Goal: Transaction & Acquisition: Subscribe to service/newsletter

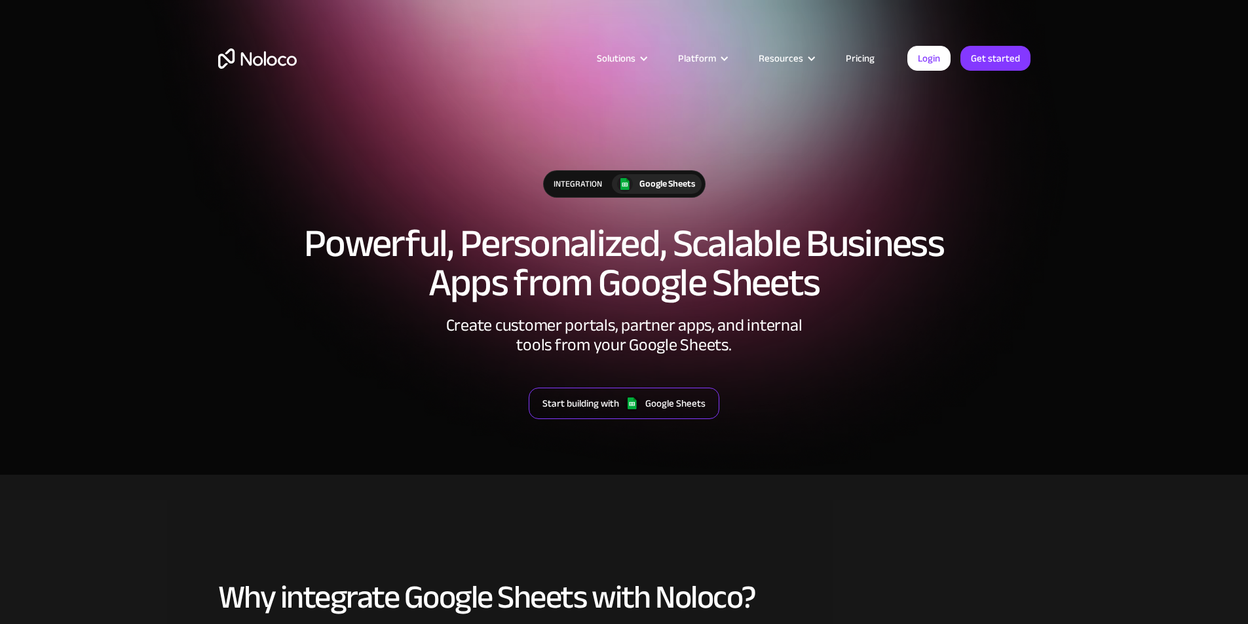
click at [597, 405] on div "Start building with" at bounding box center [580, 403] width 77 height 17
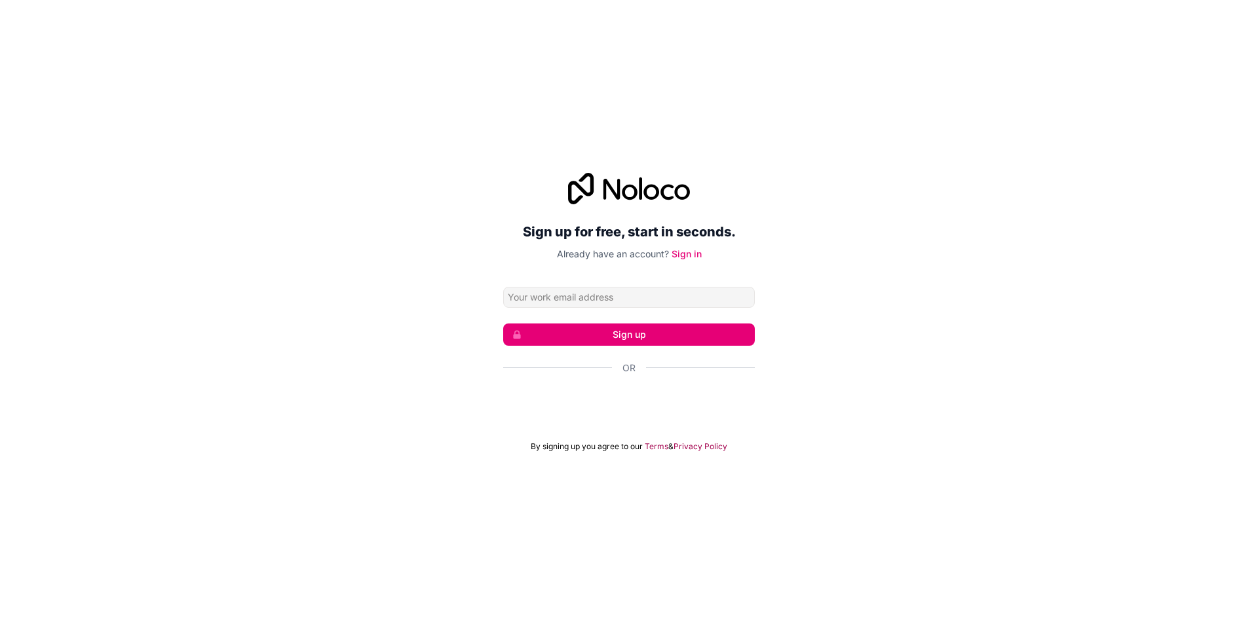
click at [509, 295] on input "Email address" at bounding box center [629, 297] width 252 height 21
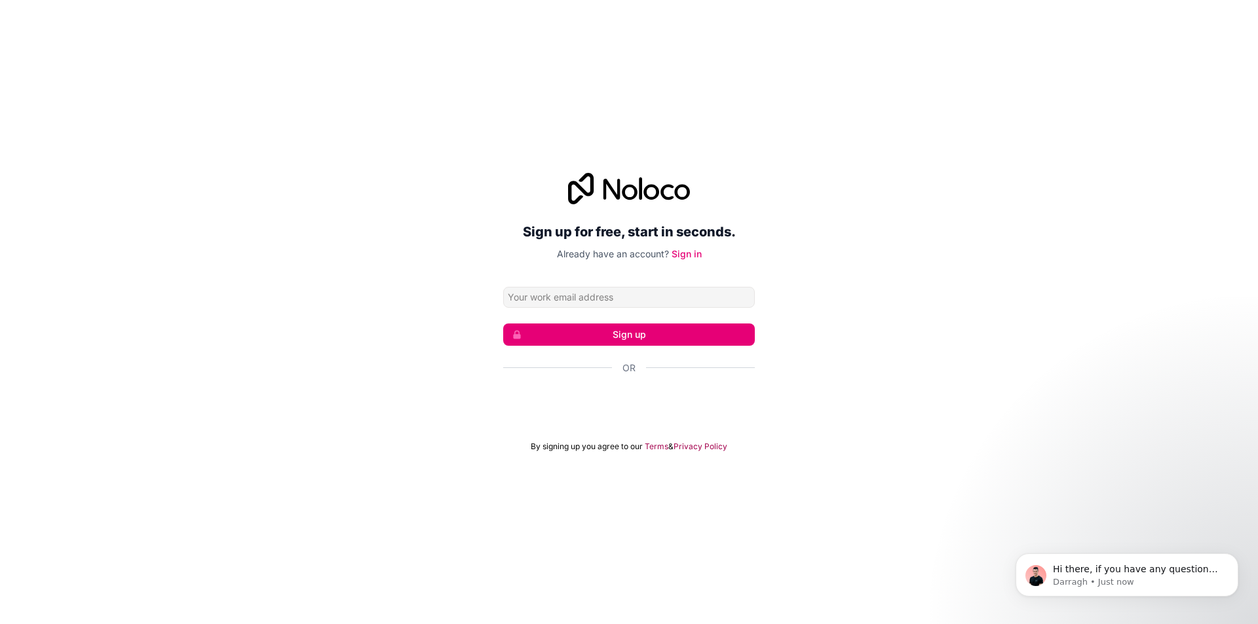
type input "[PERSON_NAME][EMAIL_ADDRESS][DOMAIN_NAME]"
click at [639, 336] on button "Sign up" at bounding box center [629, 335] width 252 height 22
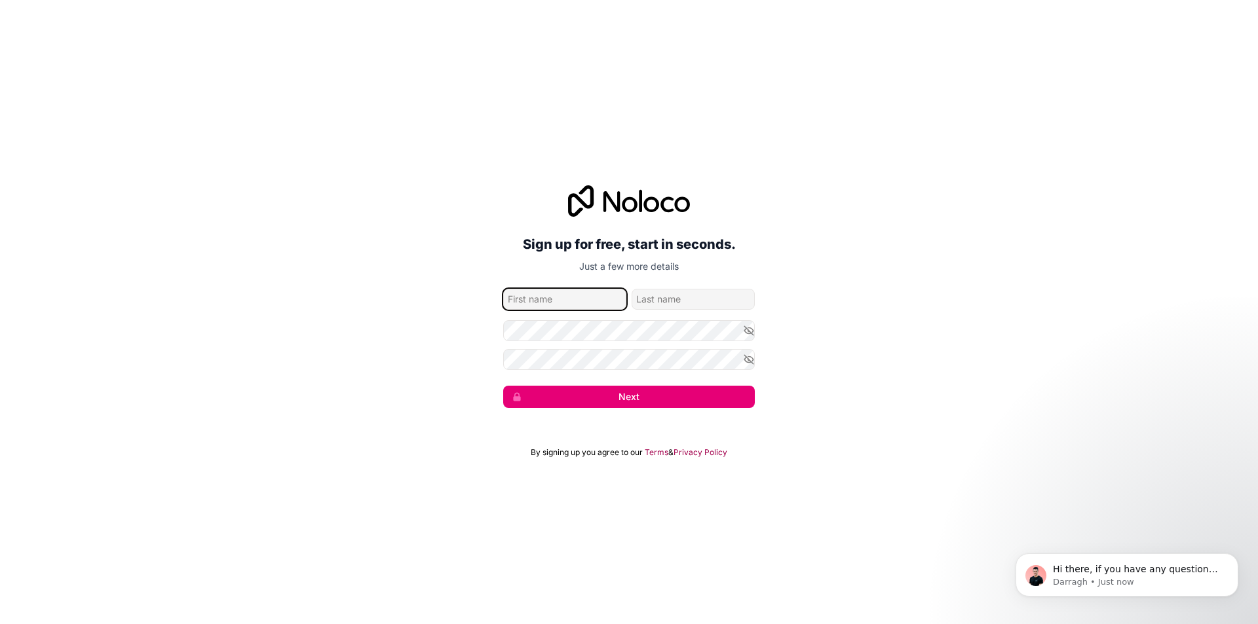
click at [559, 297] on input "given-name" at bounding box center [564, 299] width 123 height 21
type input "[PERSON_NAME]"
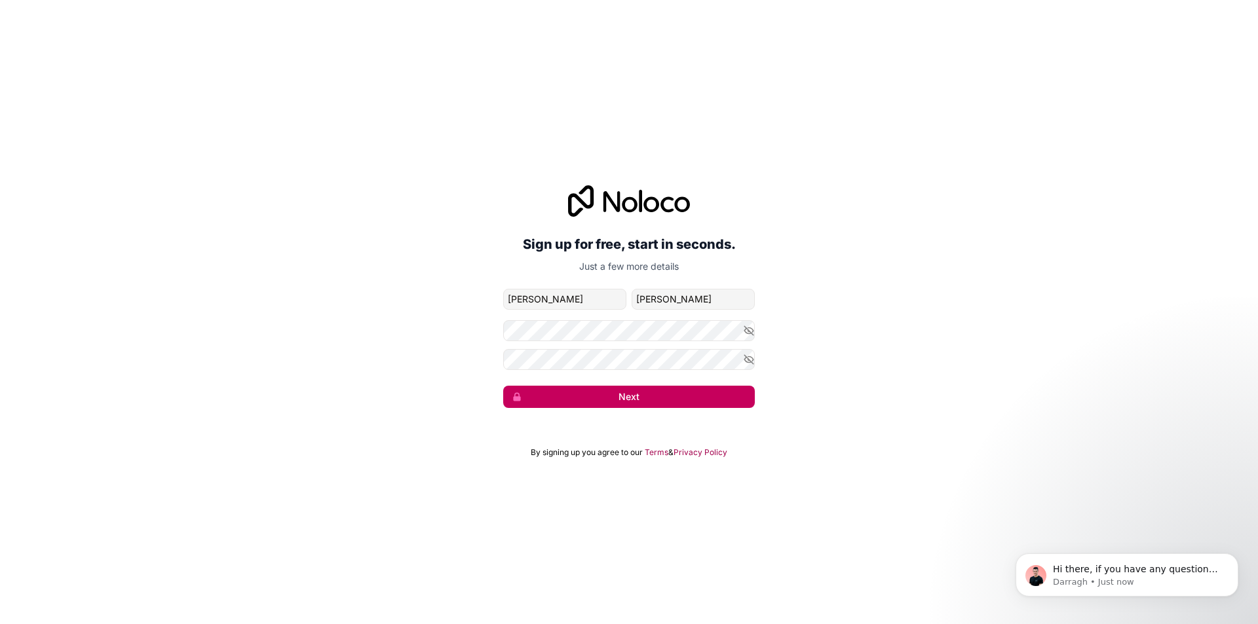
click at [624, 394] on button "Next" at bounding box center [629, 397] width 252 height 22
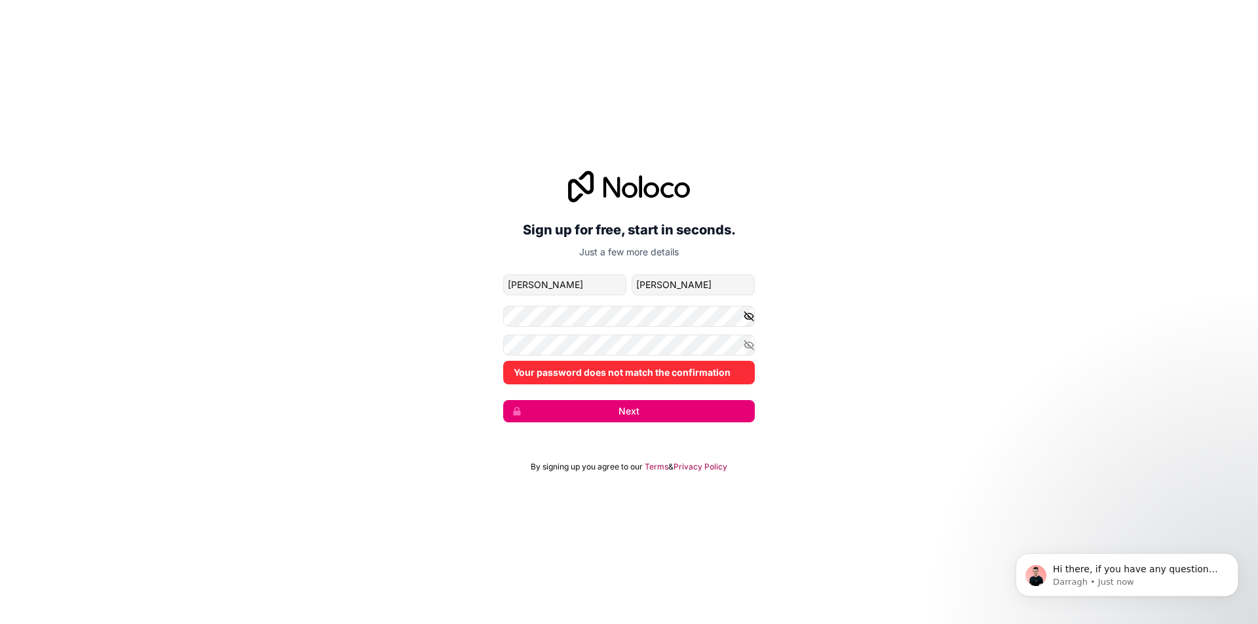
click at [748, 316] on icon "button" at bounding box center [748, 316] width 2 height 2
click at [747, 343] on icon "button" at bounding box center [748, 345] width 9 height 9
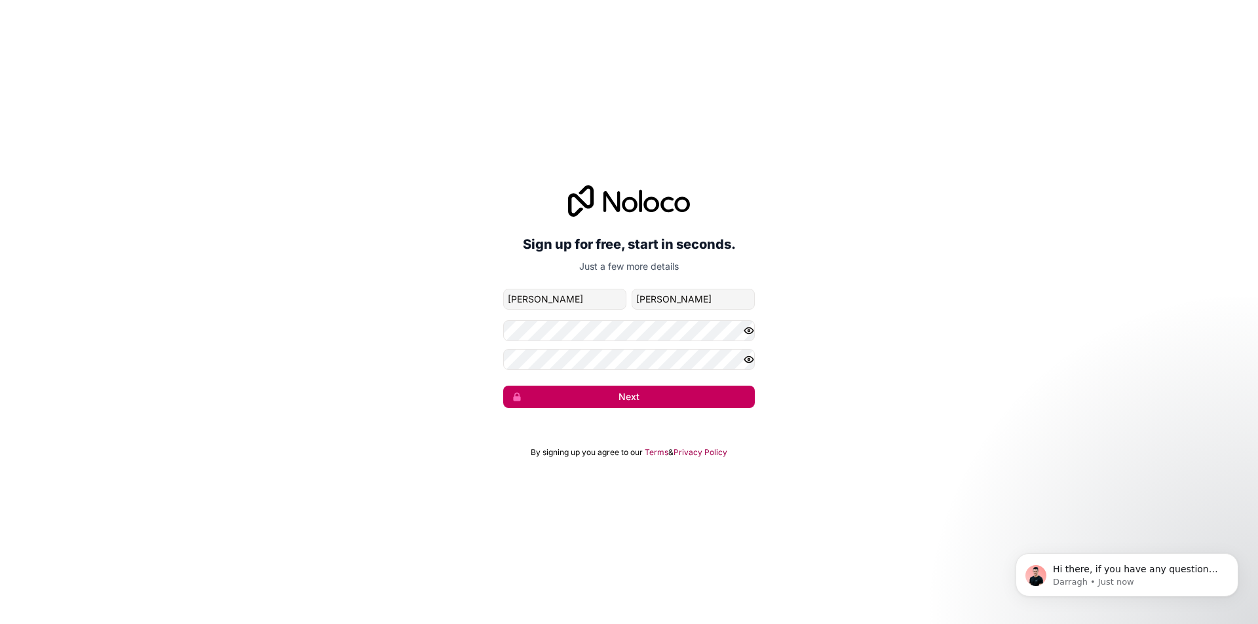
click at [645, 394] on button "Next" at bounding box center [629, 397] width 252 height 22
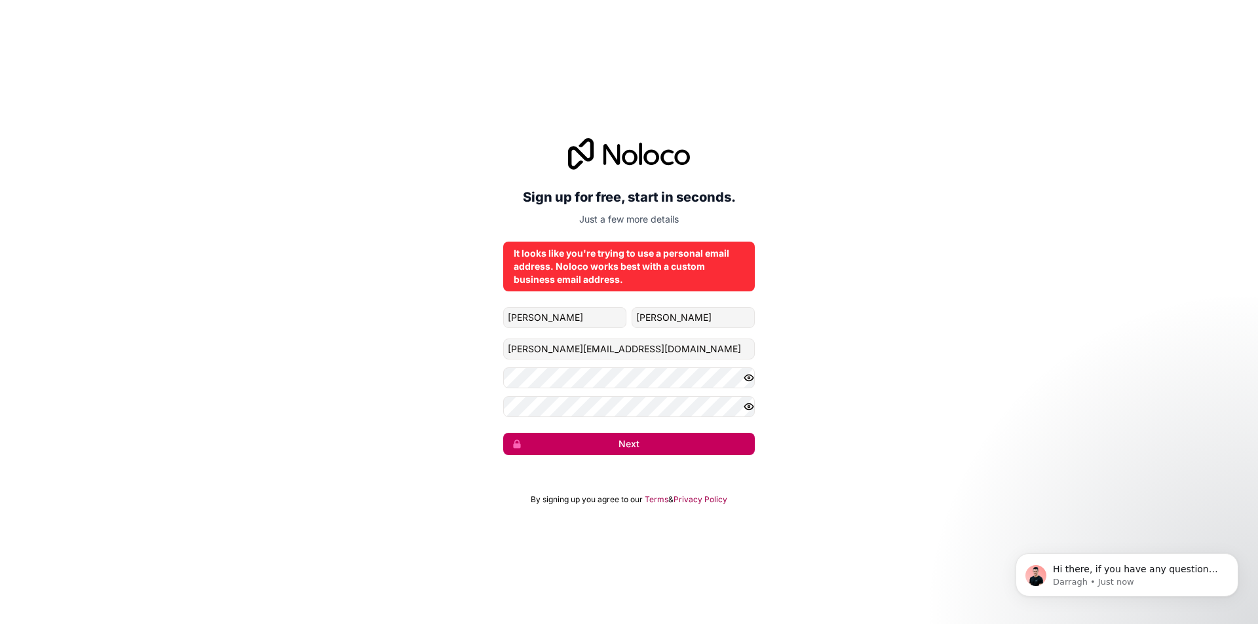
click at [631, 438] on button "Next" at bounding box center [629, 444] width 252 height 22
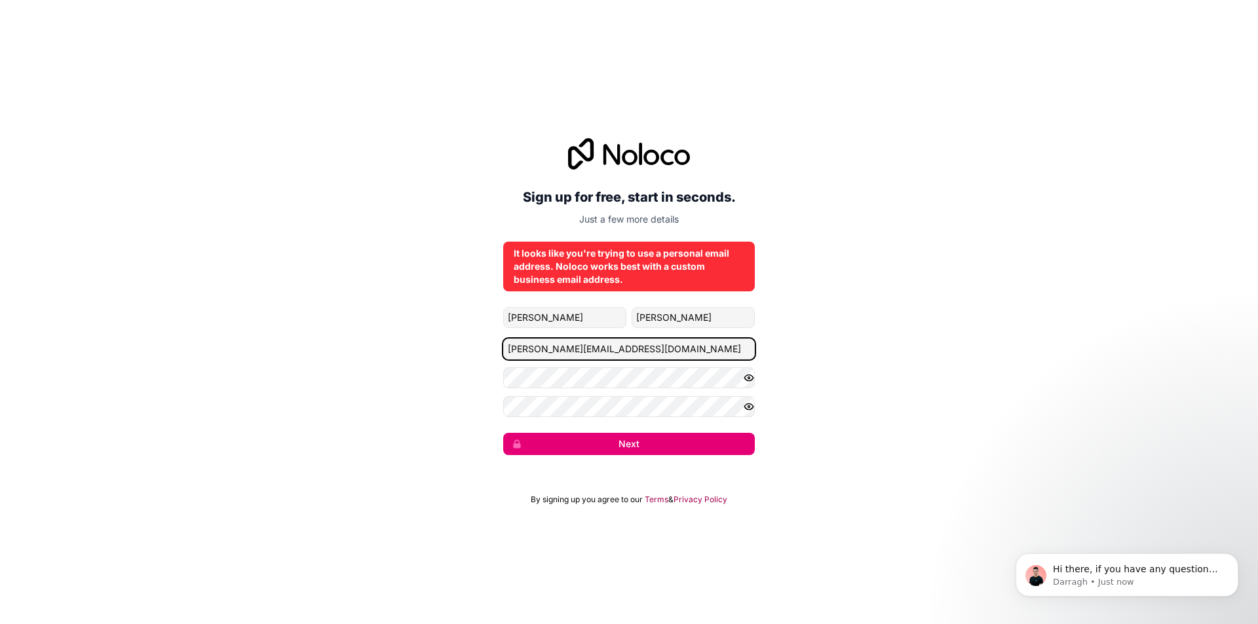
drag, startPoint x: 586, startPoint y: 348, endPoint x: 651, endPoint y: 345, distance: 65.6
click at [648, 346] on input "[PERSON_NAME][EMAIL_ADDRESS][DOMAIN_NAME]" at bounding box center [629, 349] width 252 height 21
type input "[PERSON_NAME][EMAIL_ADDRESS][DOMAIN_NAME]"
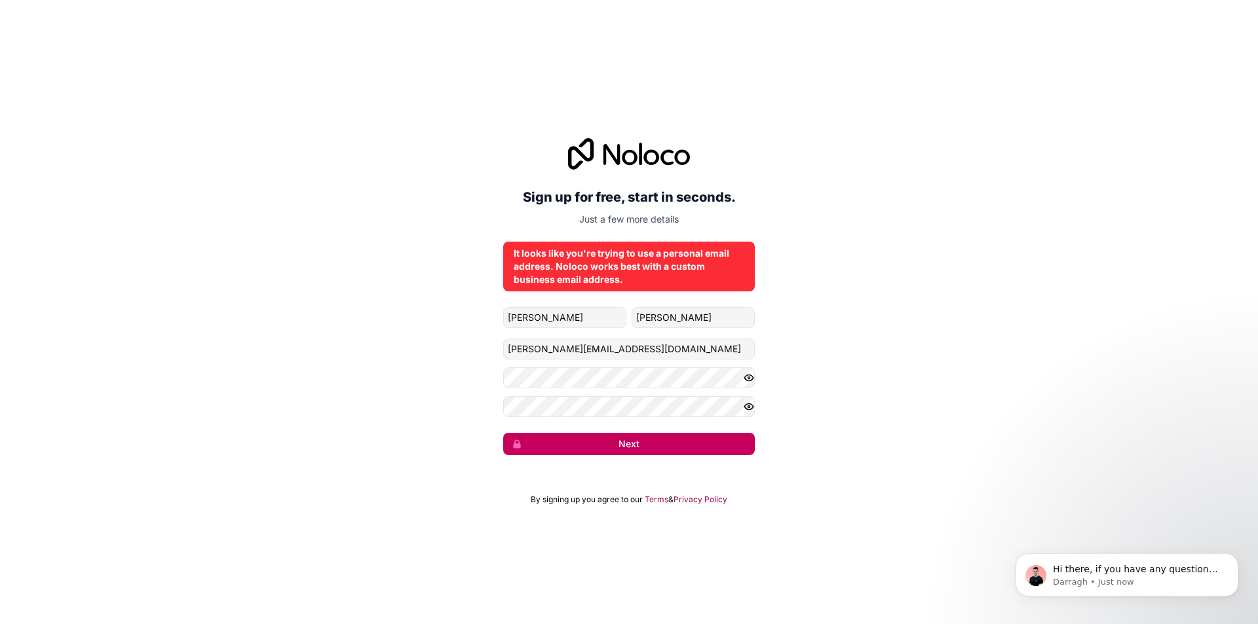
click at [630, 446] on button "Next" at bounding box center [629, 444] width 252 height 22
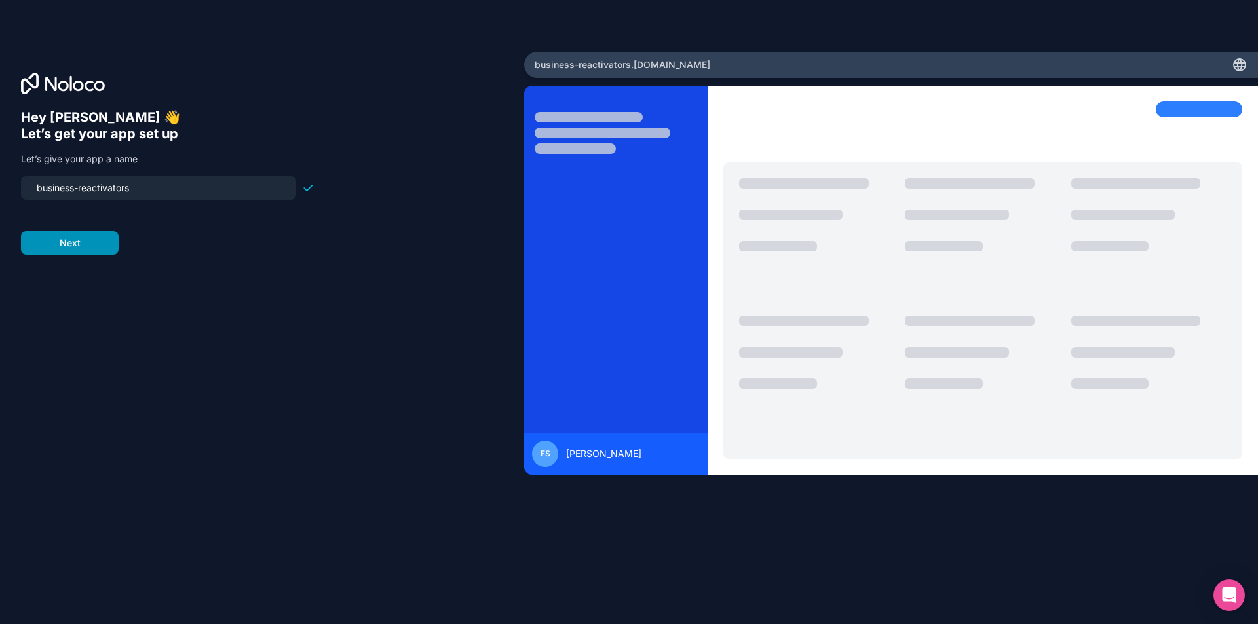
click at [56, 239] on button "Next" at bounding box center [70, 243] width 98 height 24
